Goal: Information Seeking & Learning: Learn about a topic

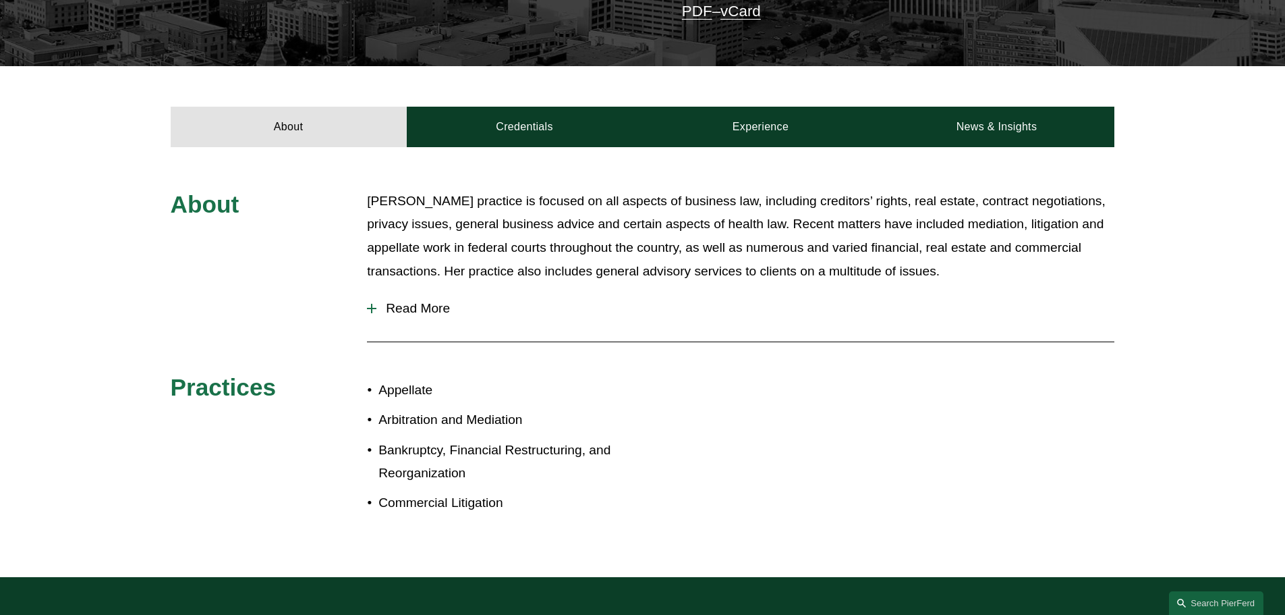
scroll to position [450, 0]
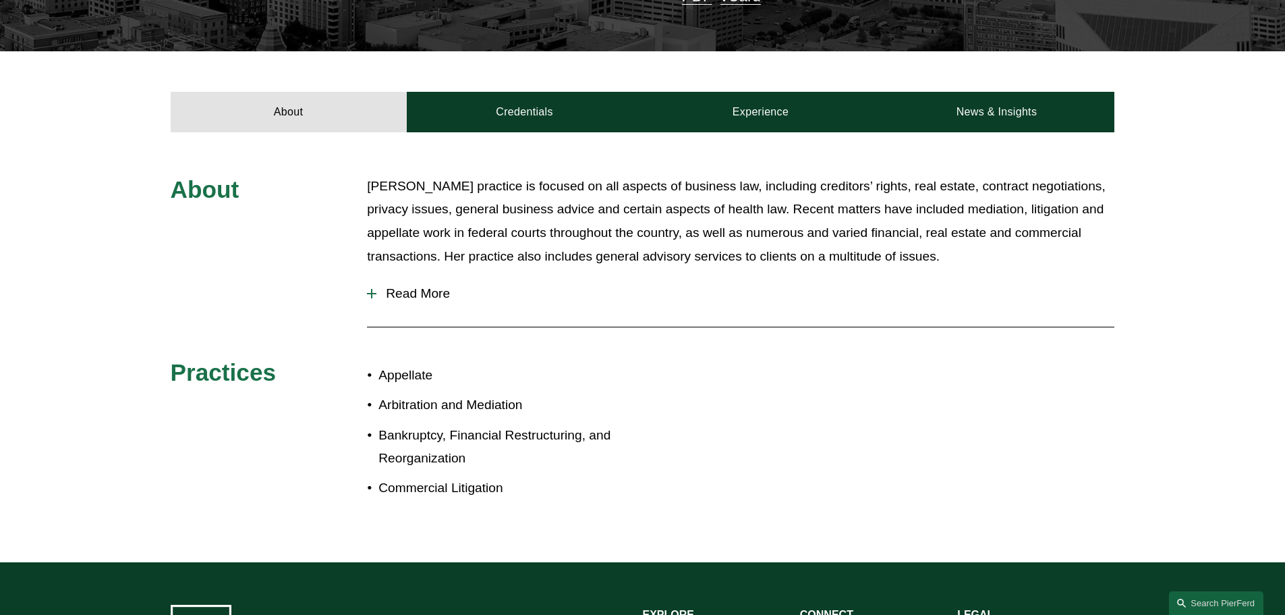
click at [369, 289] on div at bounding box center [371, 293] width 9 height 9
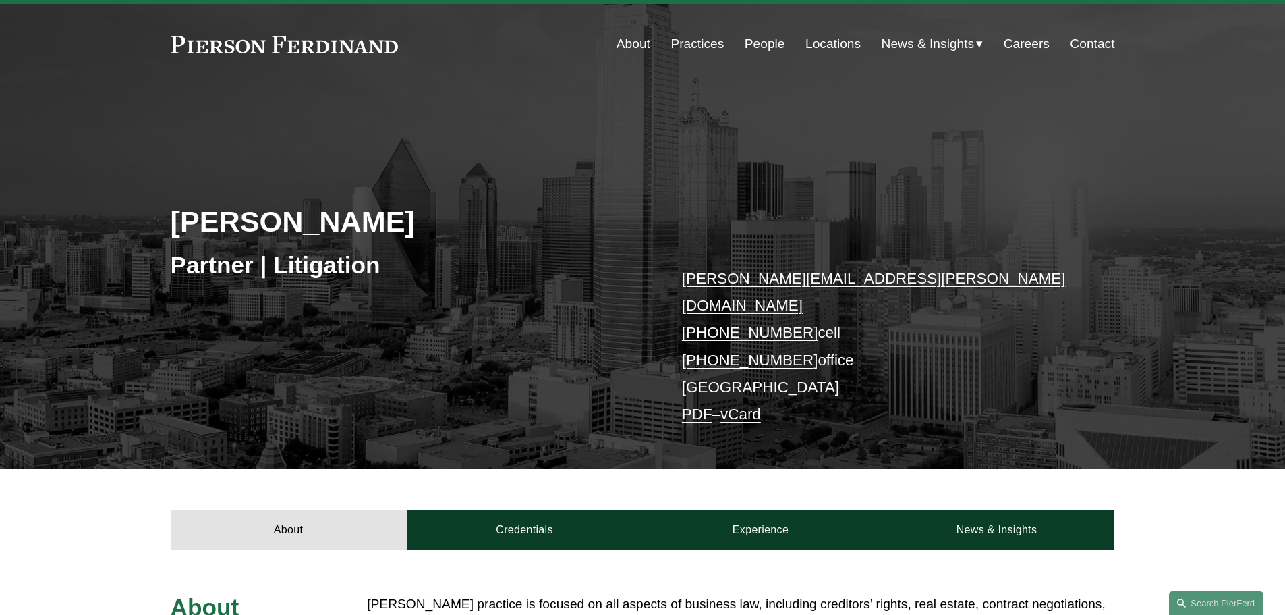
scroll to position [0, 0]
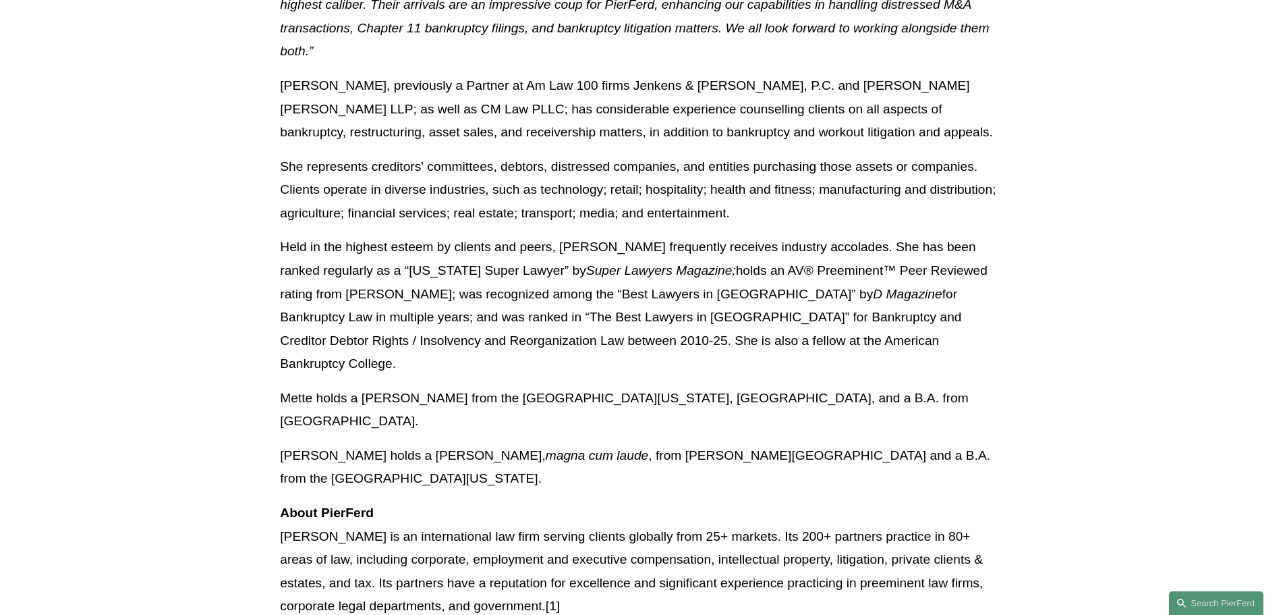
scroll to position [1125, 0]
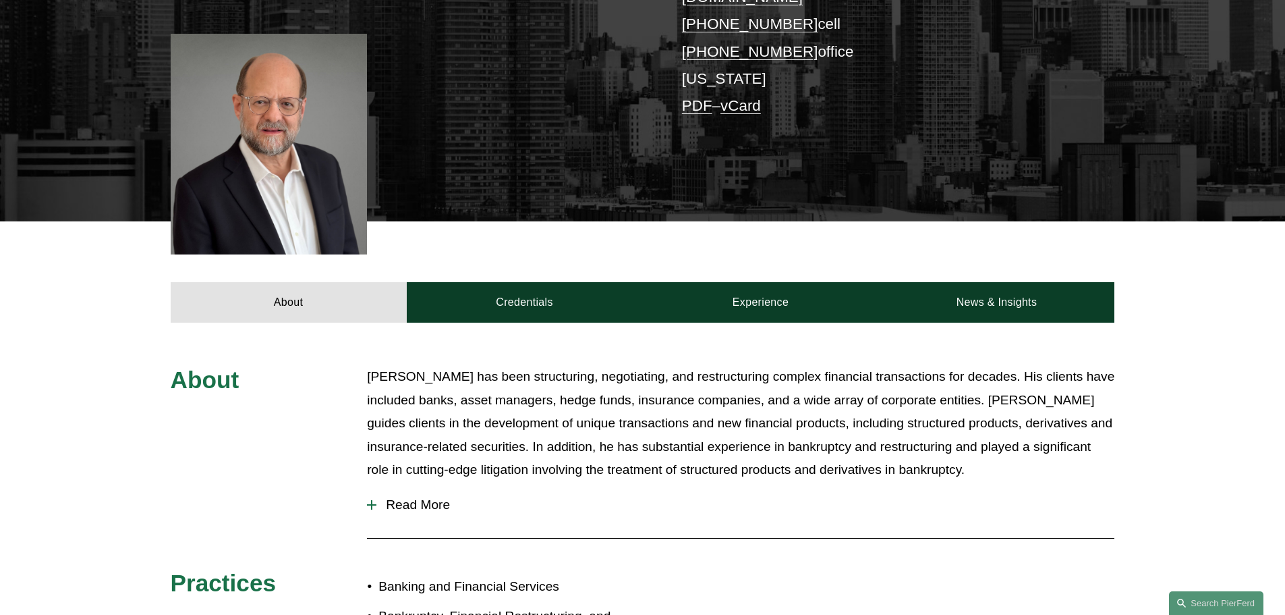
scroll to position [562, 0]
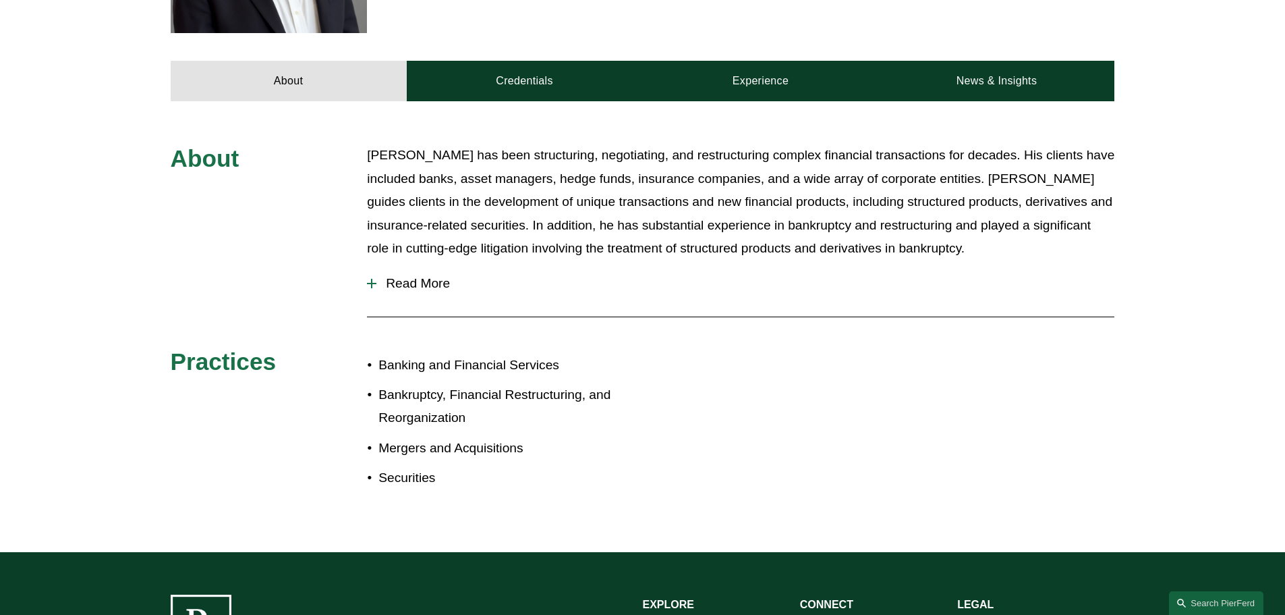
click at [376, 279] on div at bounding box center [371, 283] width 9 height 9
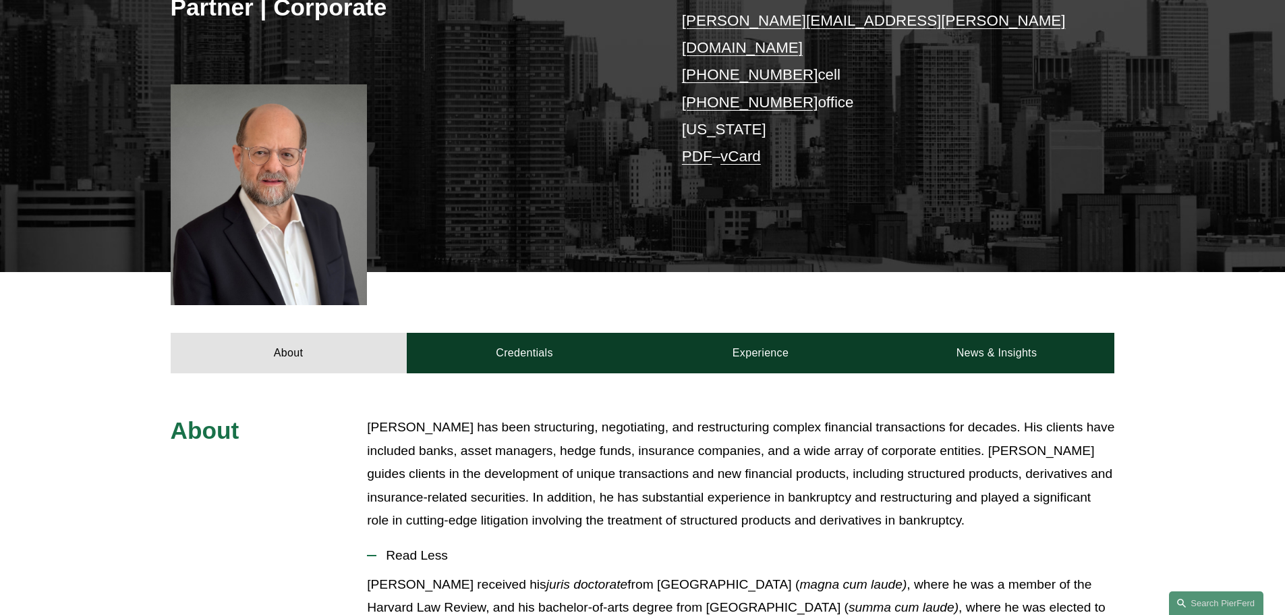
scroll to position [0, 0]
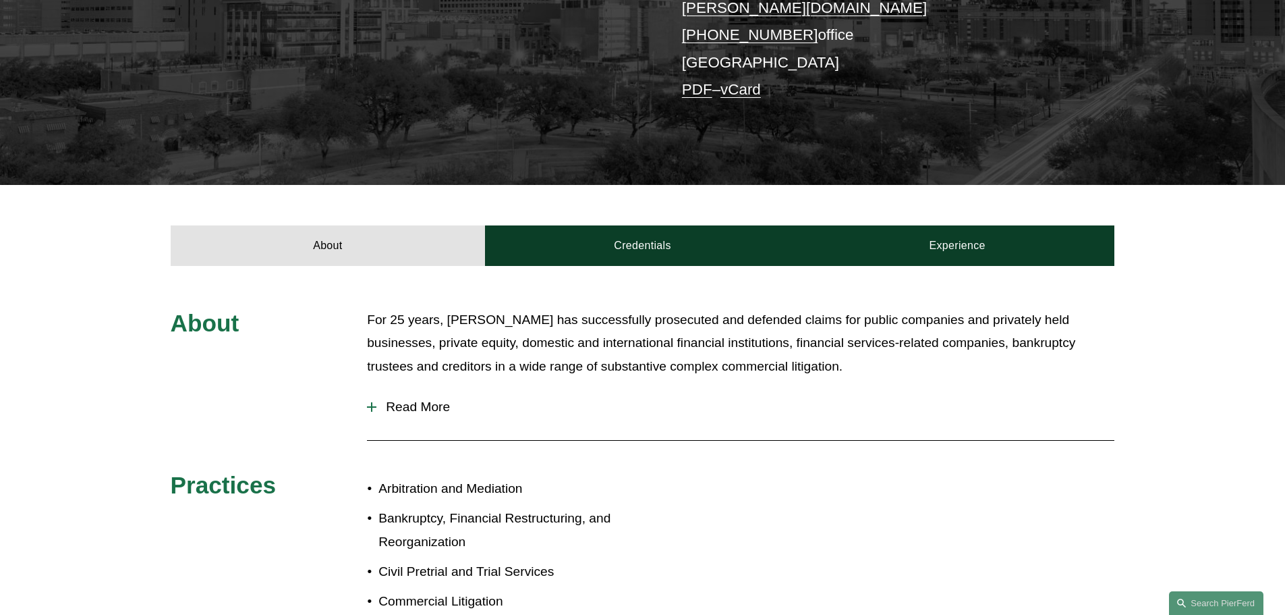
scroll to position [337, 0]
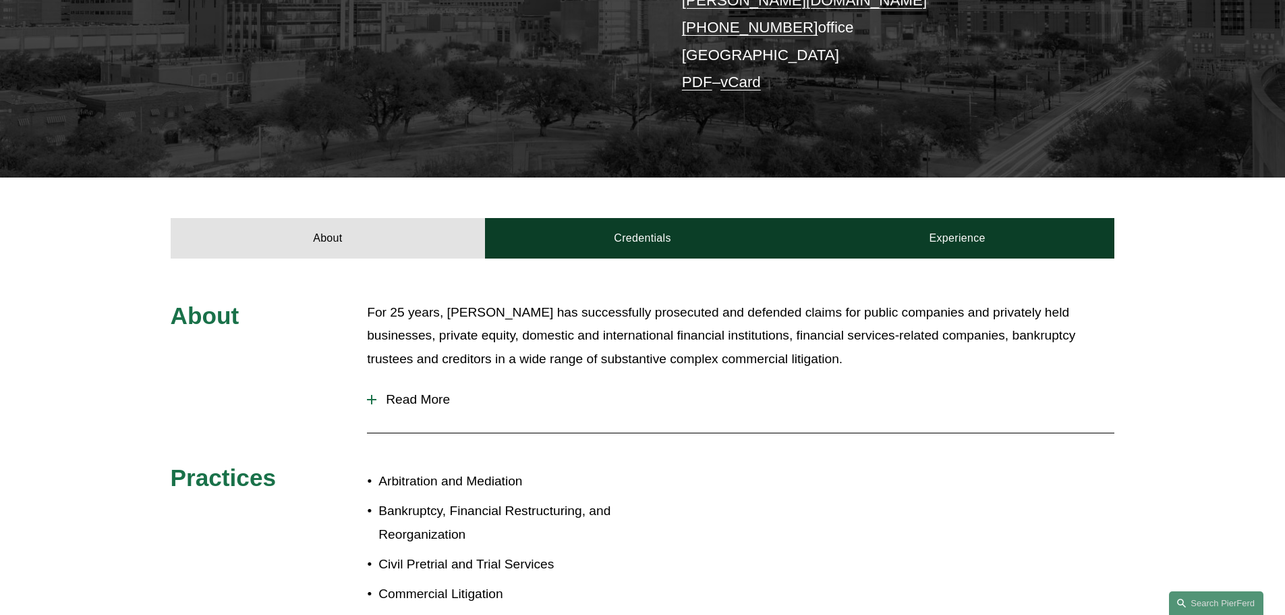
click at [407, 392] on span "Read More" at bounding box center [746, 399] width 738 height 15
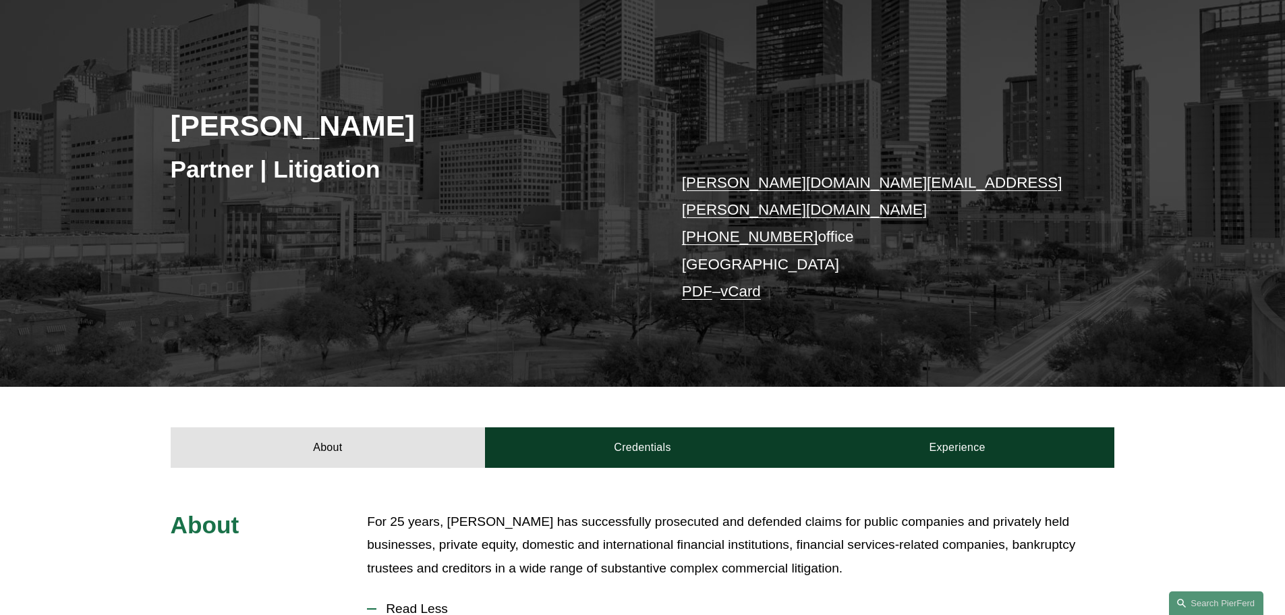
scroll to position [0, 0]
